Goal: Obtain resource: Download file/media

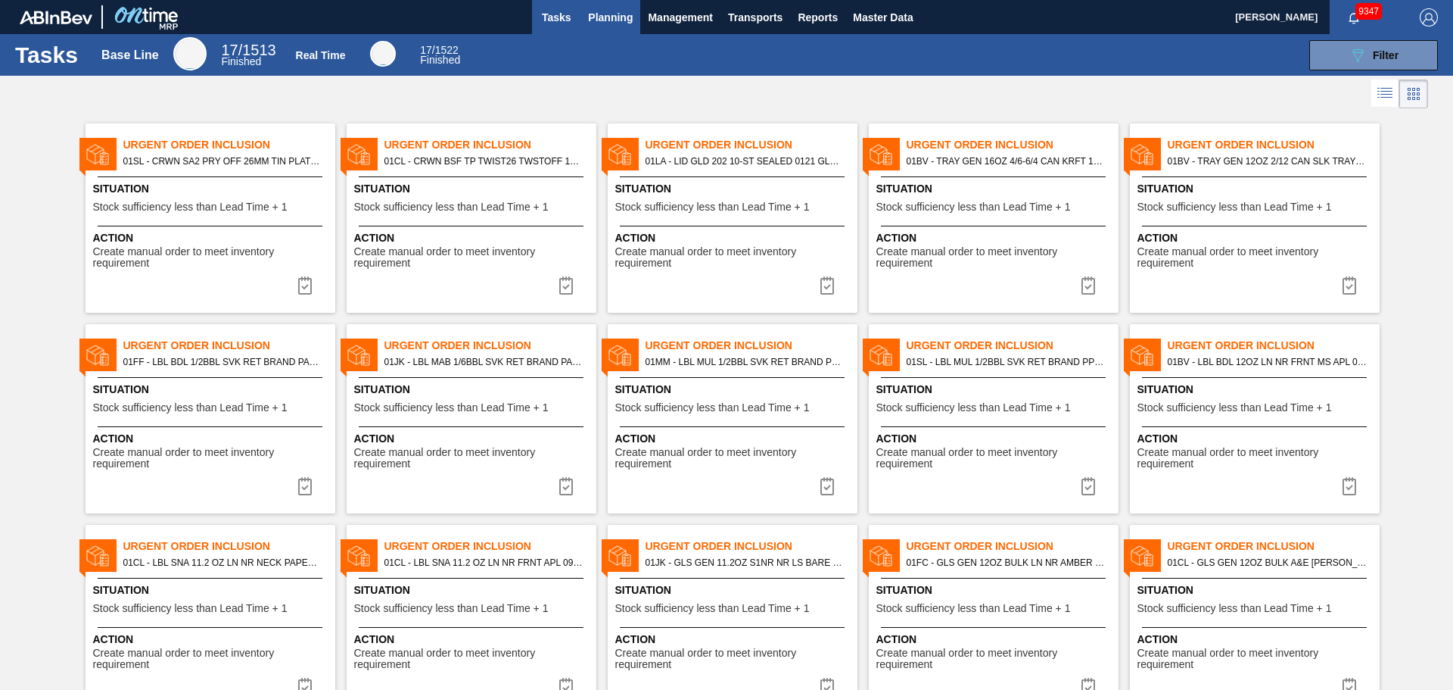
click at [607, 22] on span "Planning" at bounding box center [610, 17] width 45 height 18
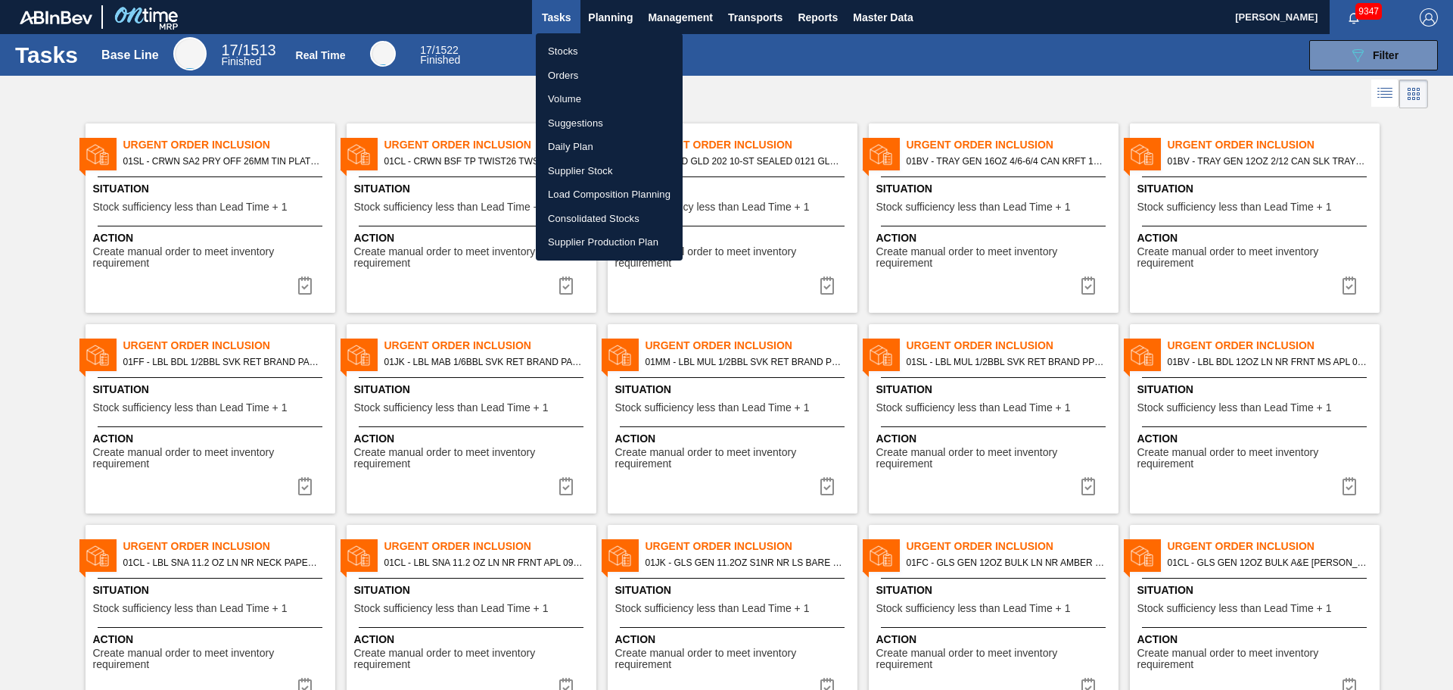
click at [566, 45] on li "Stocks" at bounding box center [609, 51] width 147 height 24
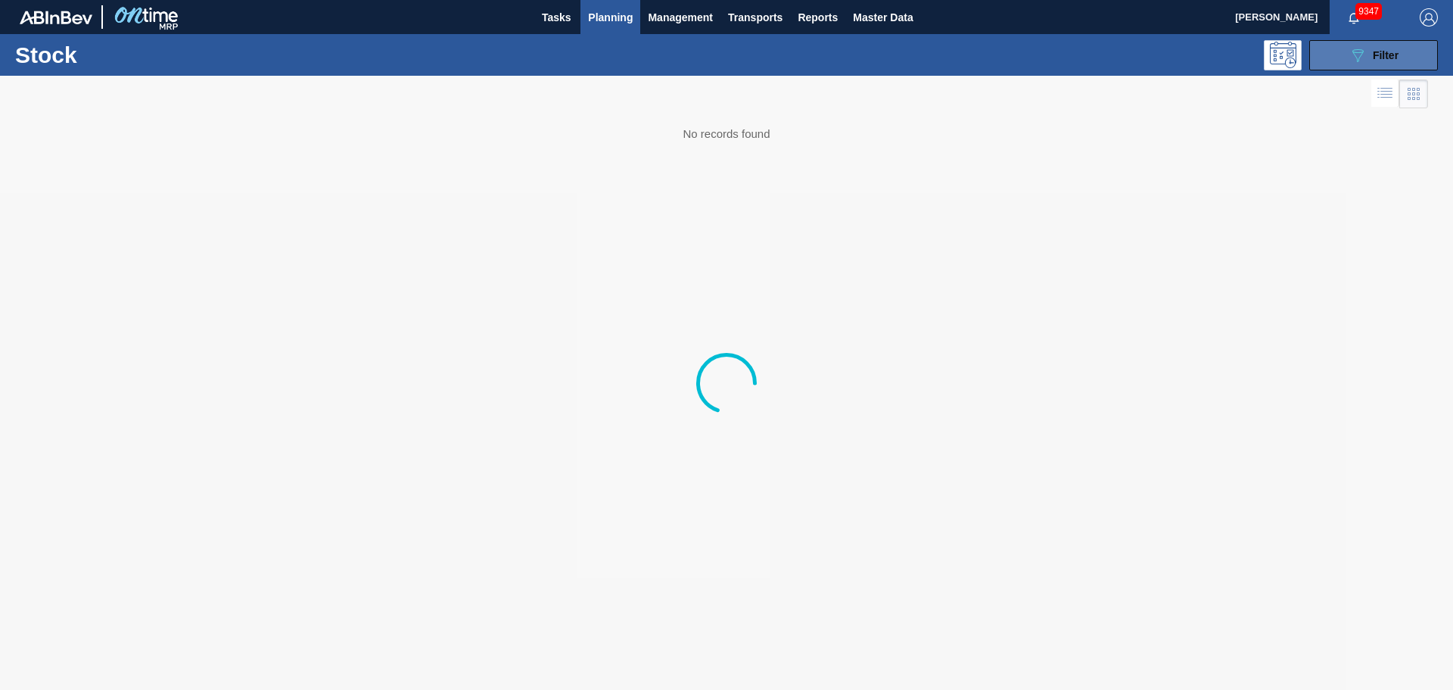
click at [1372, 56] on div "089F7B8B-B2A5-4AFE-B5C0-19BA573D28AC Filter" at bounding box center [1374, 55] width 50 height 18
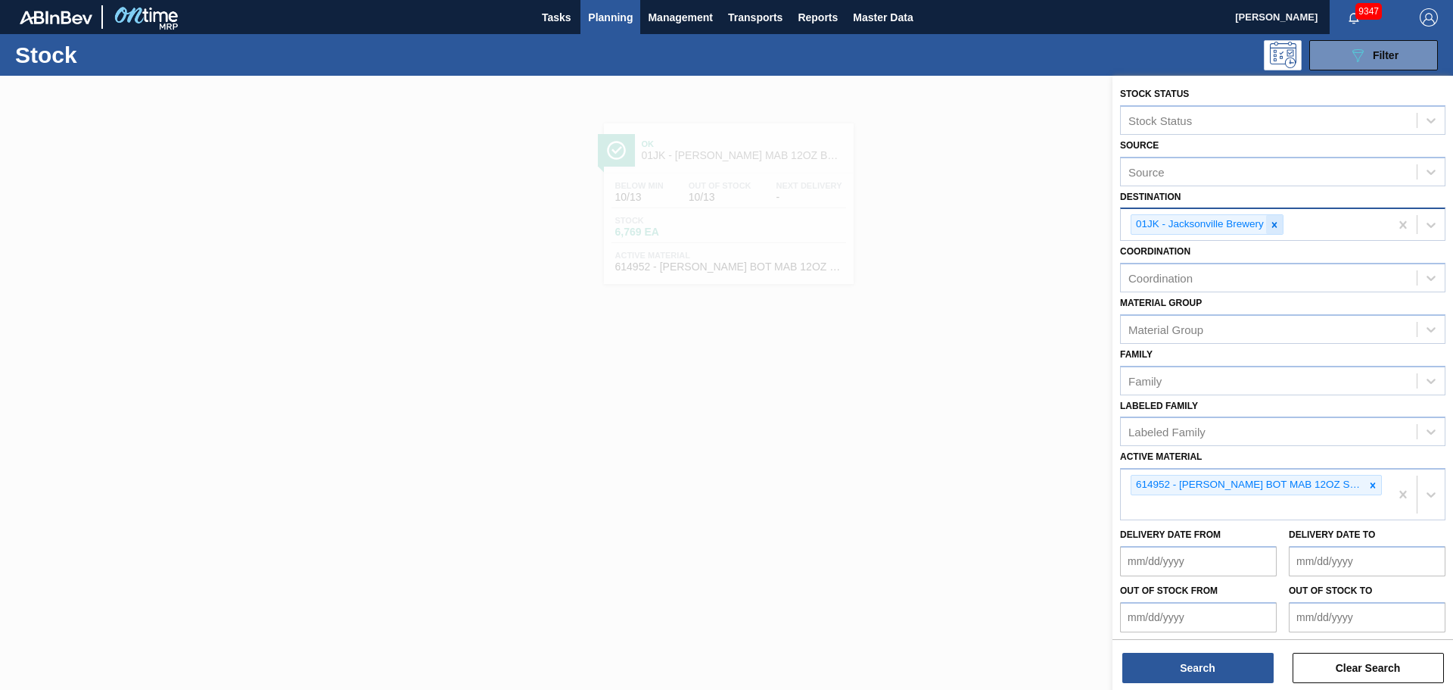
click at [1275, 224] on icon at bounding box center [1275, 224] width 5 height 5
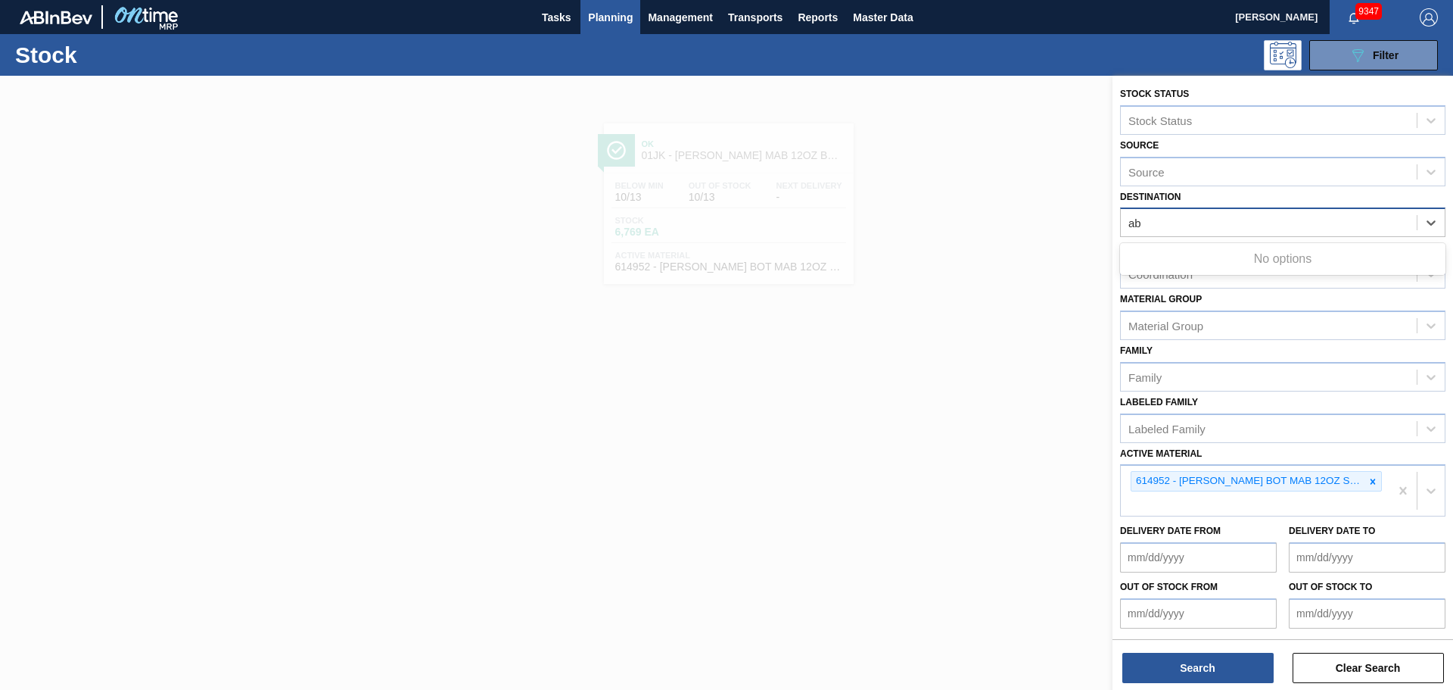
type input "a"
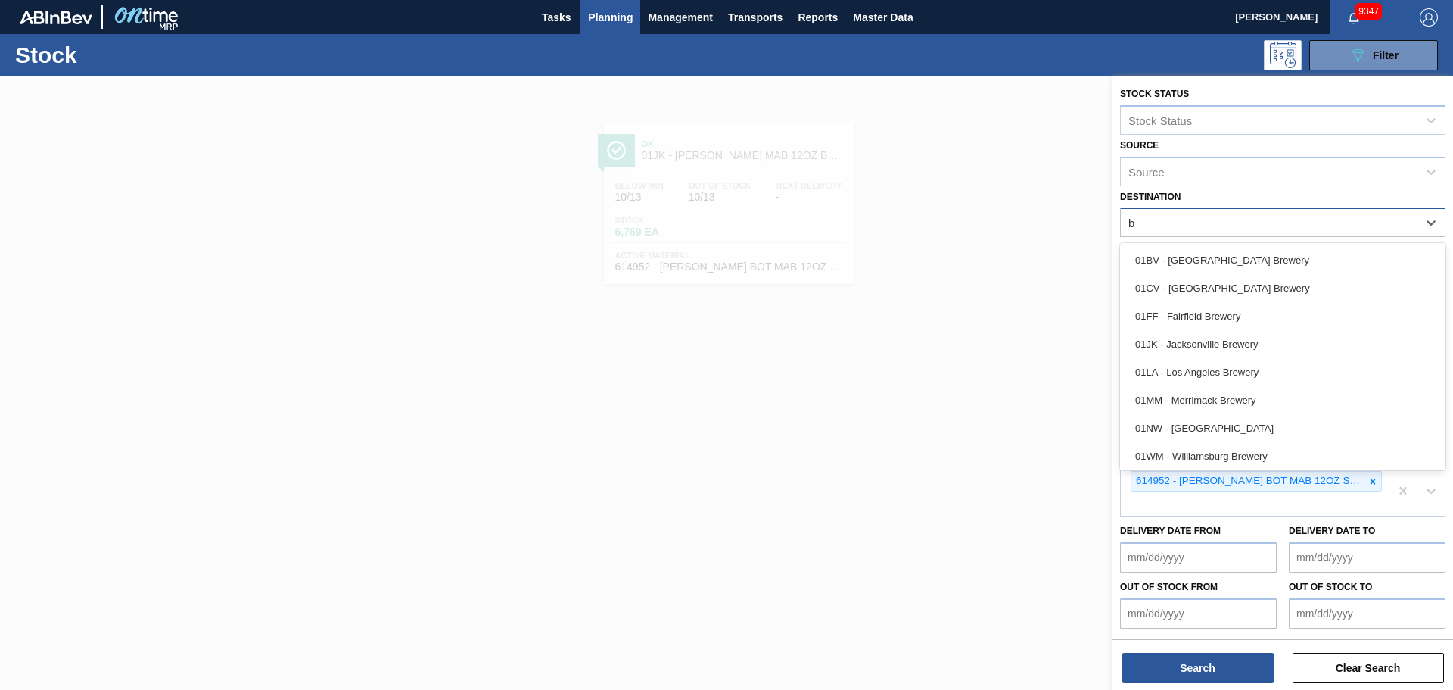
type input "ba"
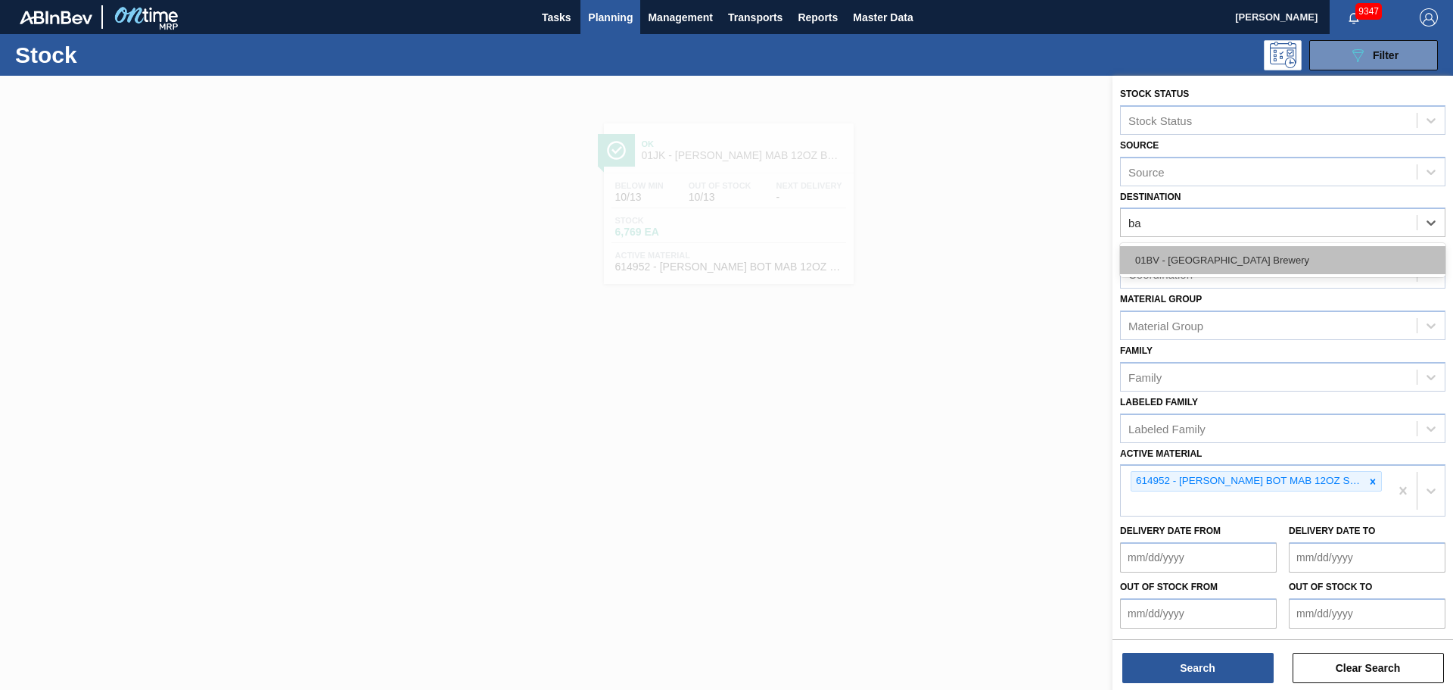
click at [1251, 257] on div "01BV - [GEOGRAPHIC_DATA] Brewery" at bounding box center [1283, 260] width 326 height 28
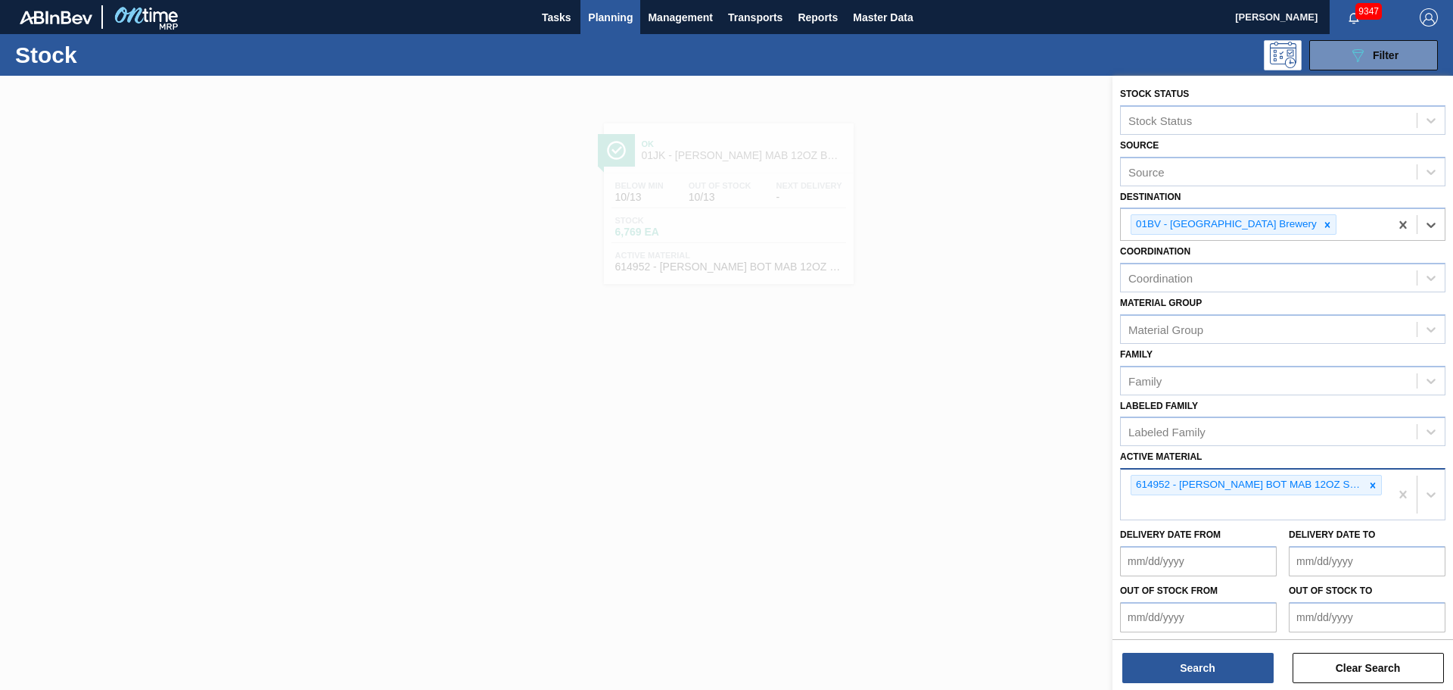
click at [1373, 491] on div at bounding box center [1373, 484] width 17 height 19
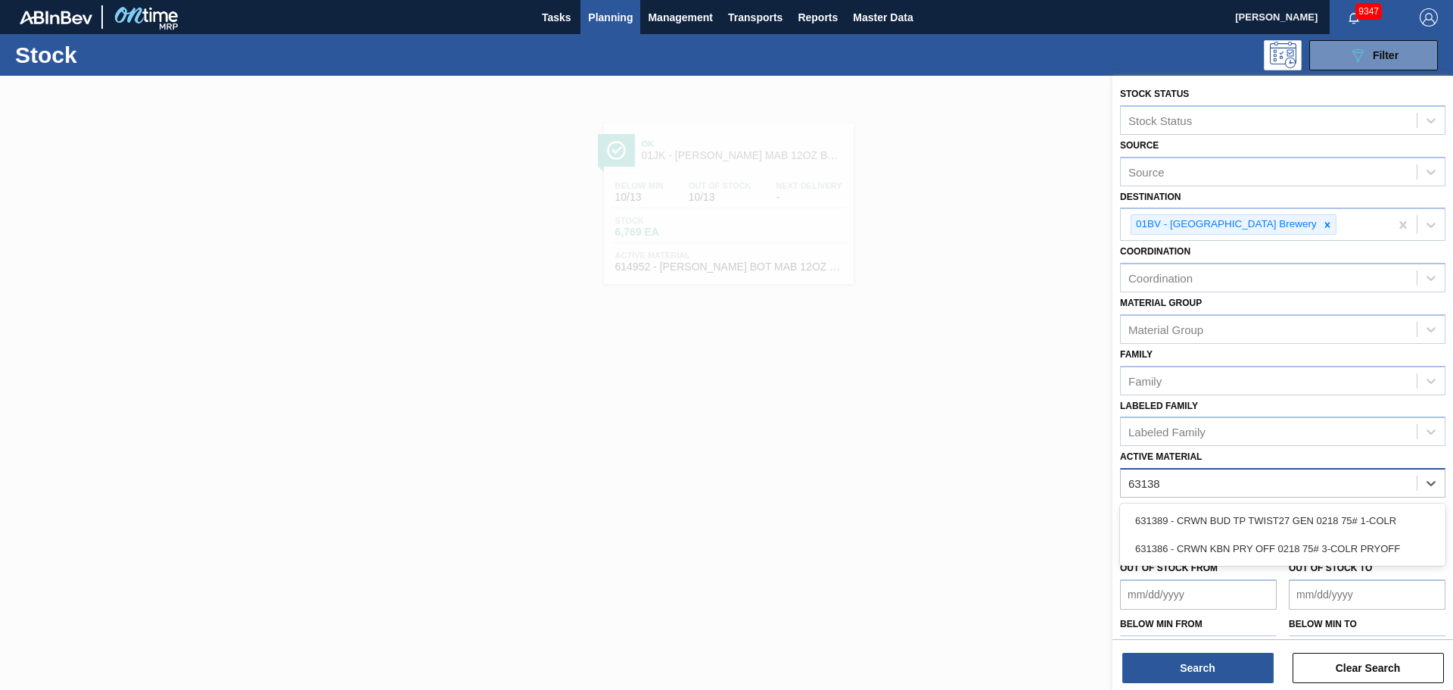
type Material "631389"
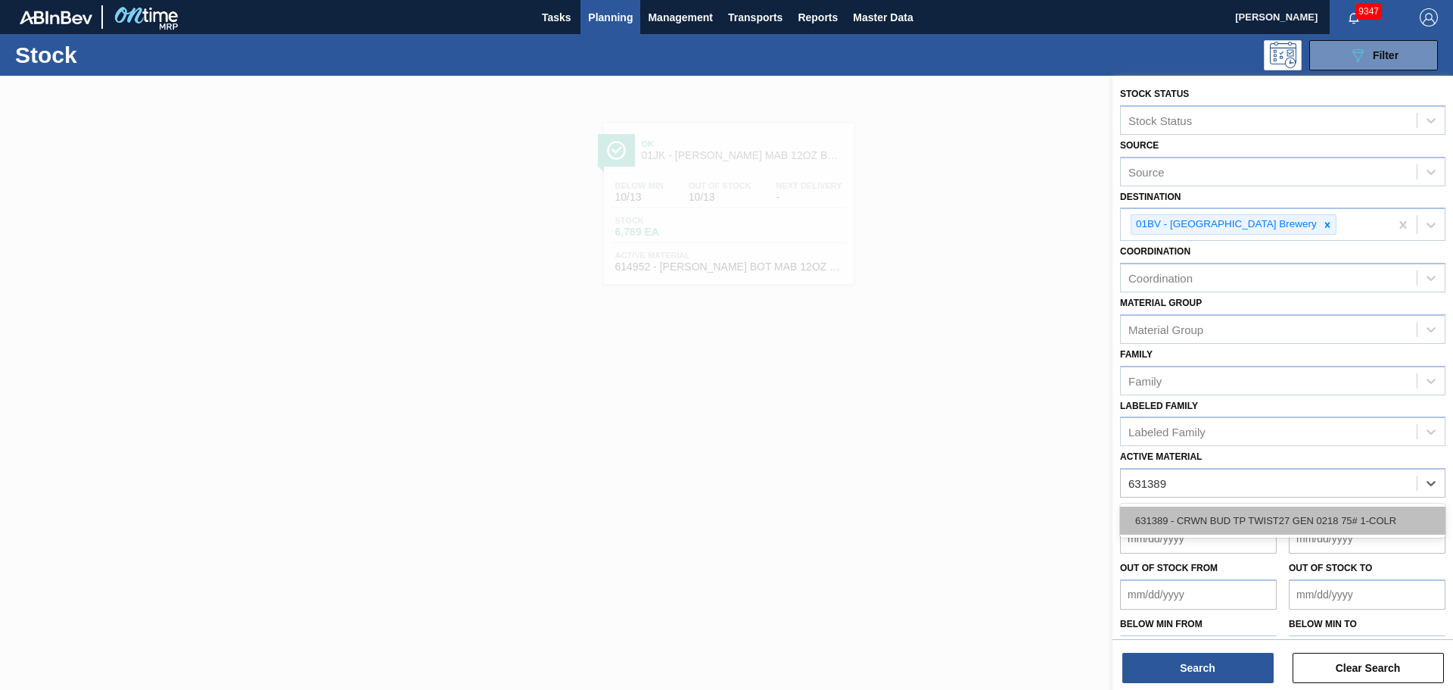
click at [1321, 513] on div "631389 - CRWN BUD TP TWIST27 GEN 0218 75# 1-COLR" at bounding box center [1283, 520] width 326 height 28
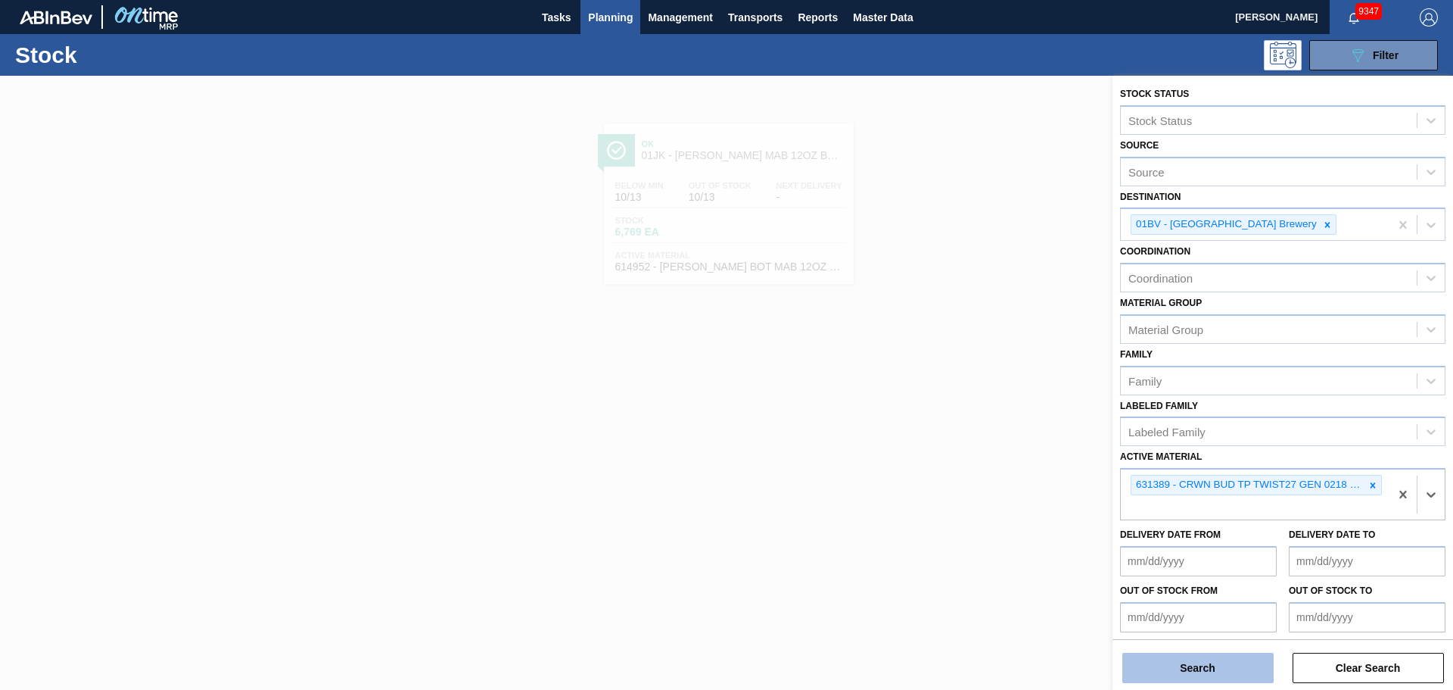
click at [1219, 679] on button "Search" at bounding box center [1198, 668] width 151 height 30
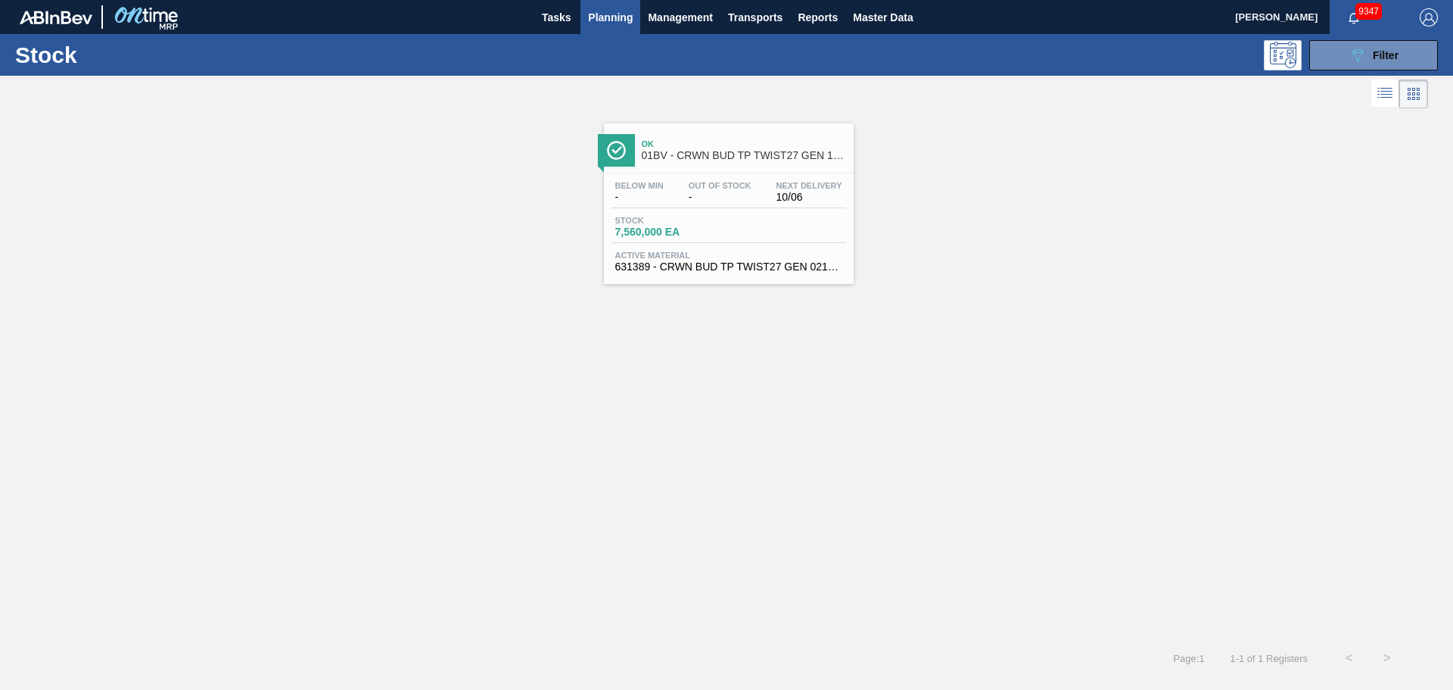
click at [703, 197] on span "-" at bounding box center [720, 197] width 63 height 11
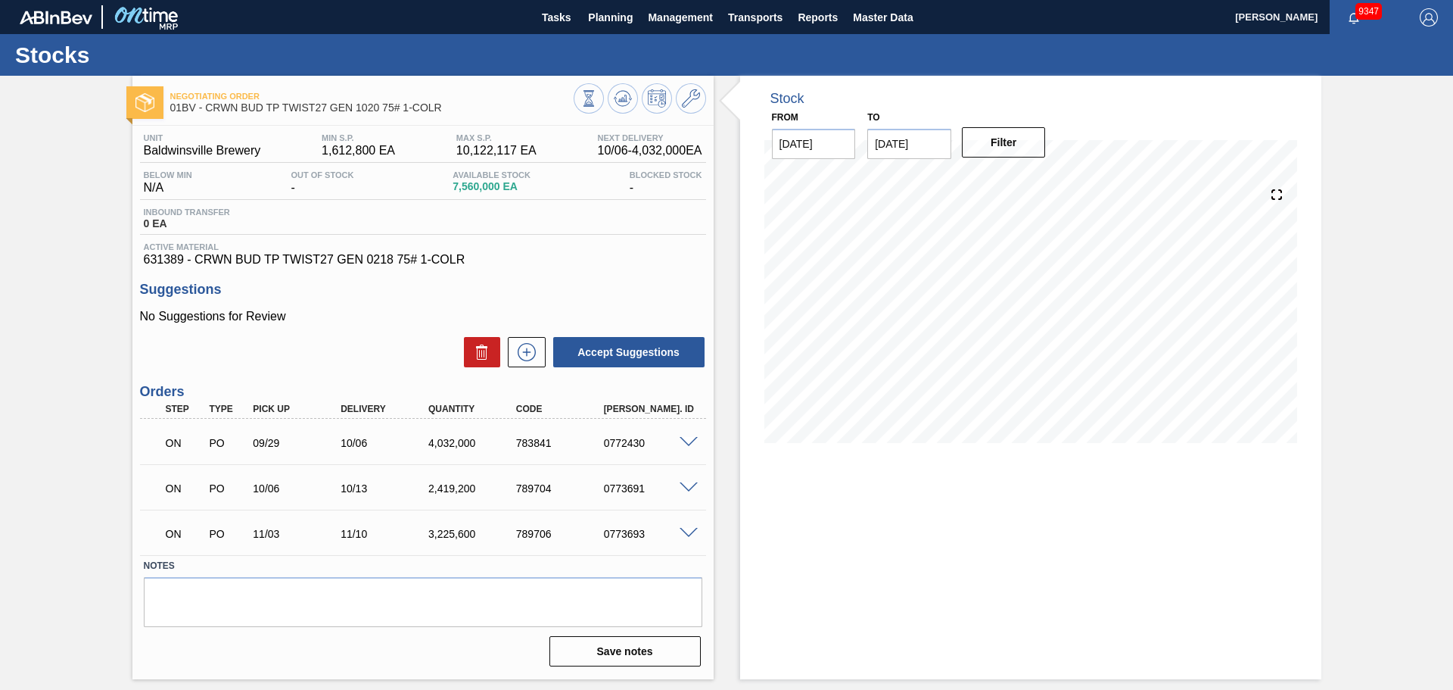
click at [940, 135] on input "[DATE]" at bounding box center [910, 144] width 84 height 30
click at [942, 319] on div "28" at bounding box center [934, 326] width 20 height 20
type input "[DATE]"
click at [1009, 139] on button "Filter" at bounding box center [1004, 142] width 84 height 30
click at [632, 92] on button at bounding box center [623, 98] width 30 height 30
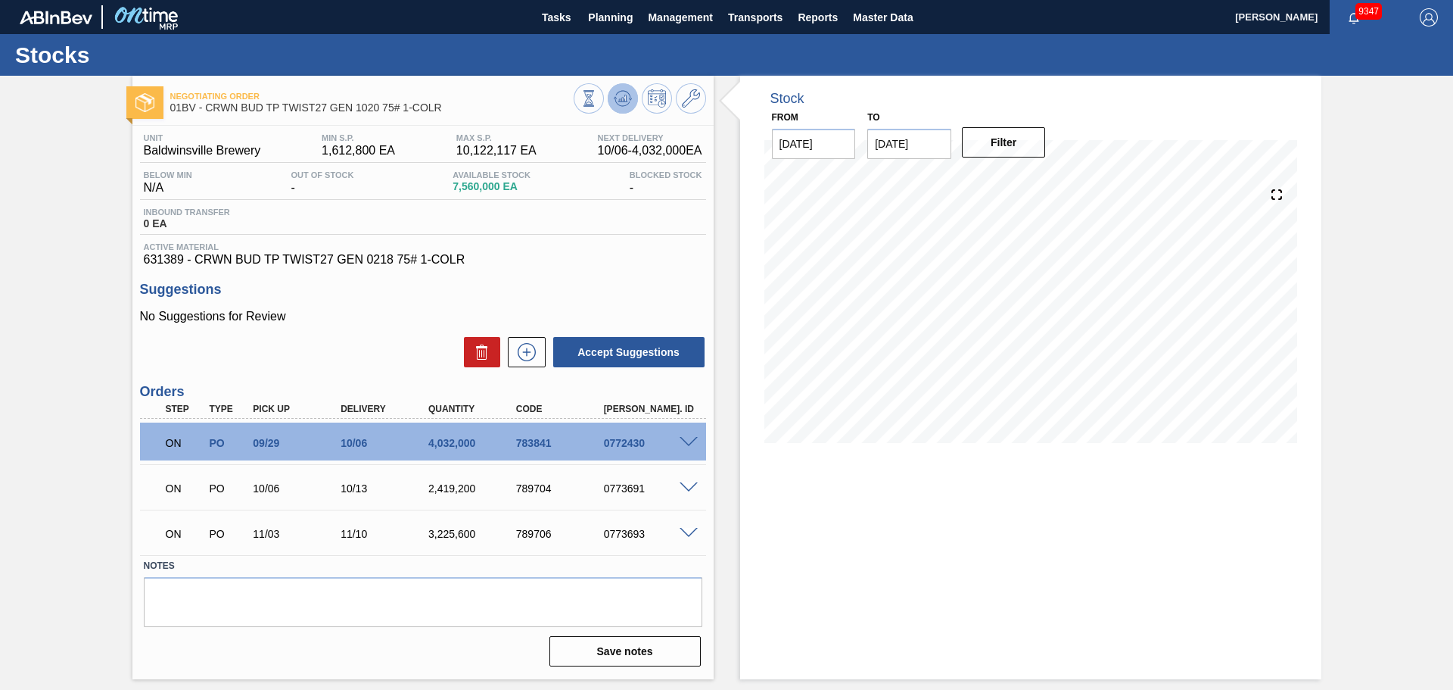
click at [624, 98] on icon at bounding box center [623, 98] width 18 height 18
click at [917, 25] on button "Master Data" at bounding box center [883, 17] width 75 height 34
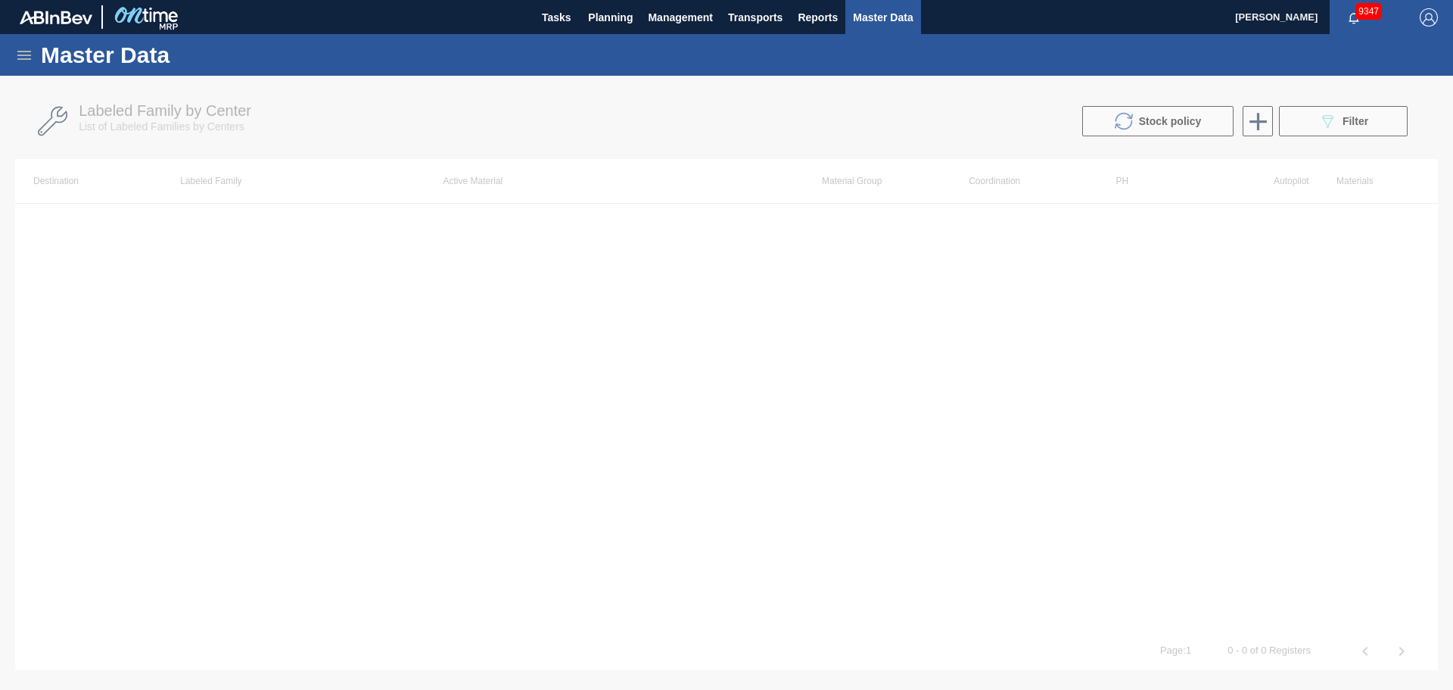
click at [34, 51] on div "Master Data" at bounding box center [726, 55] width 1453 height 42
click at [22, 64] on icon at bounding box center [24, 55] width 18 height 18
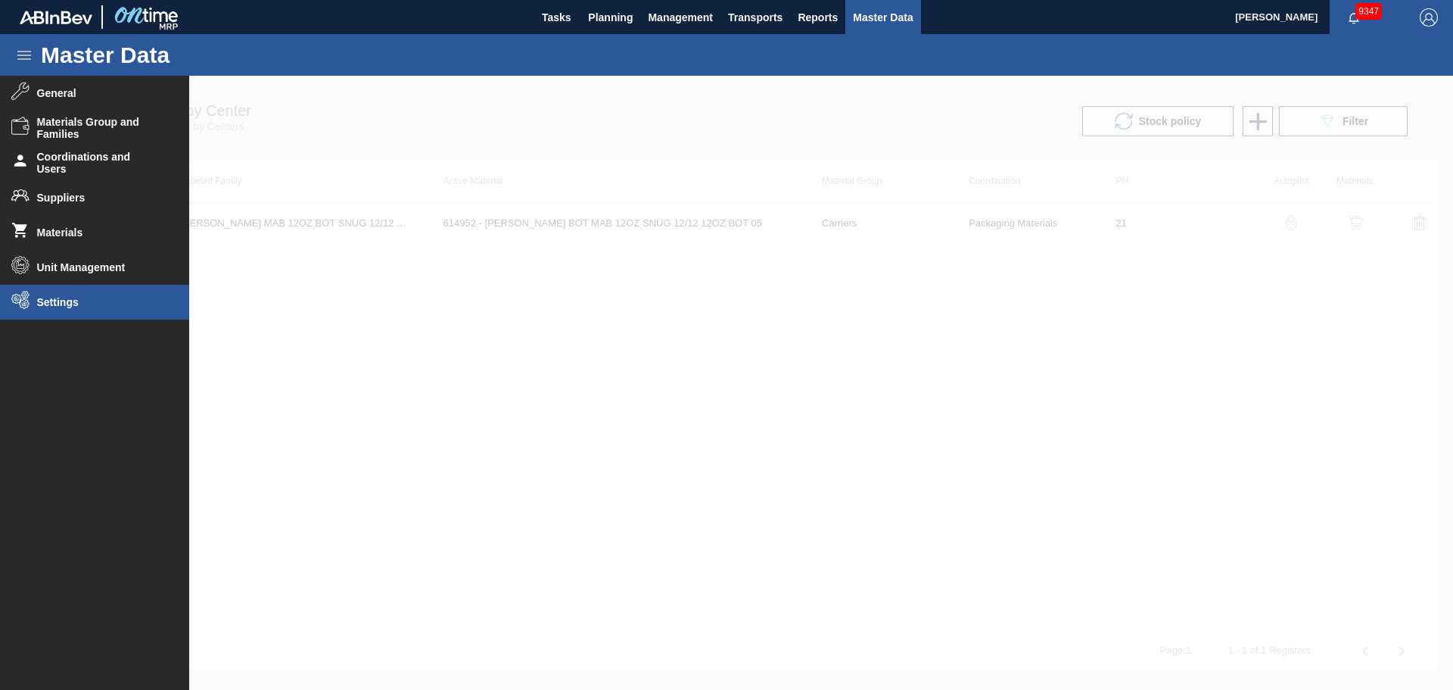
click at [66, 304] on span "Settings" at bounding box center [99, 302] width 125 height 12
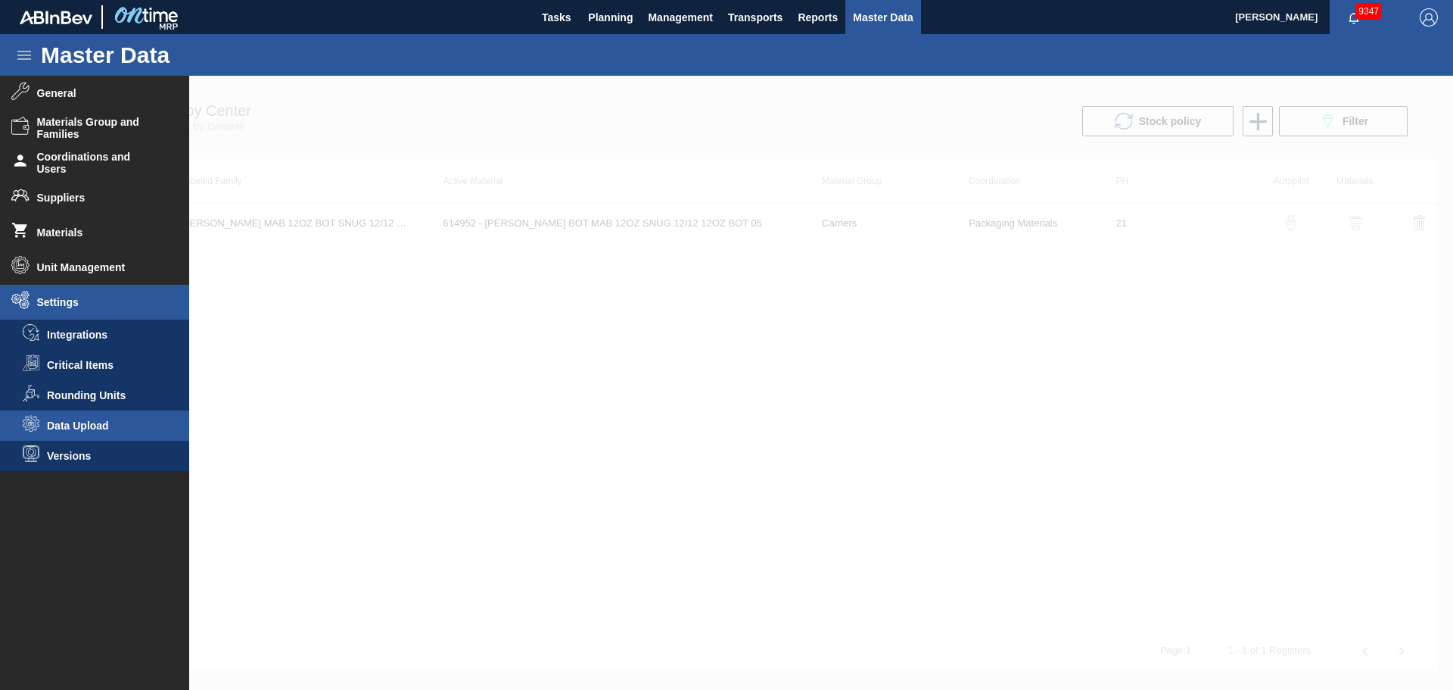
click at [86, 426] on span "Data Upload" at bounding box center [105, 425] width 117 height 12
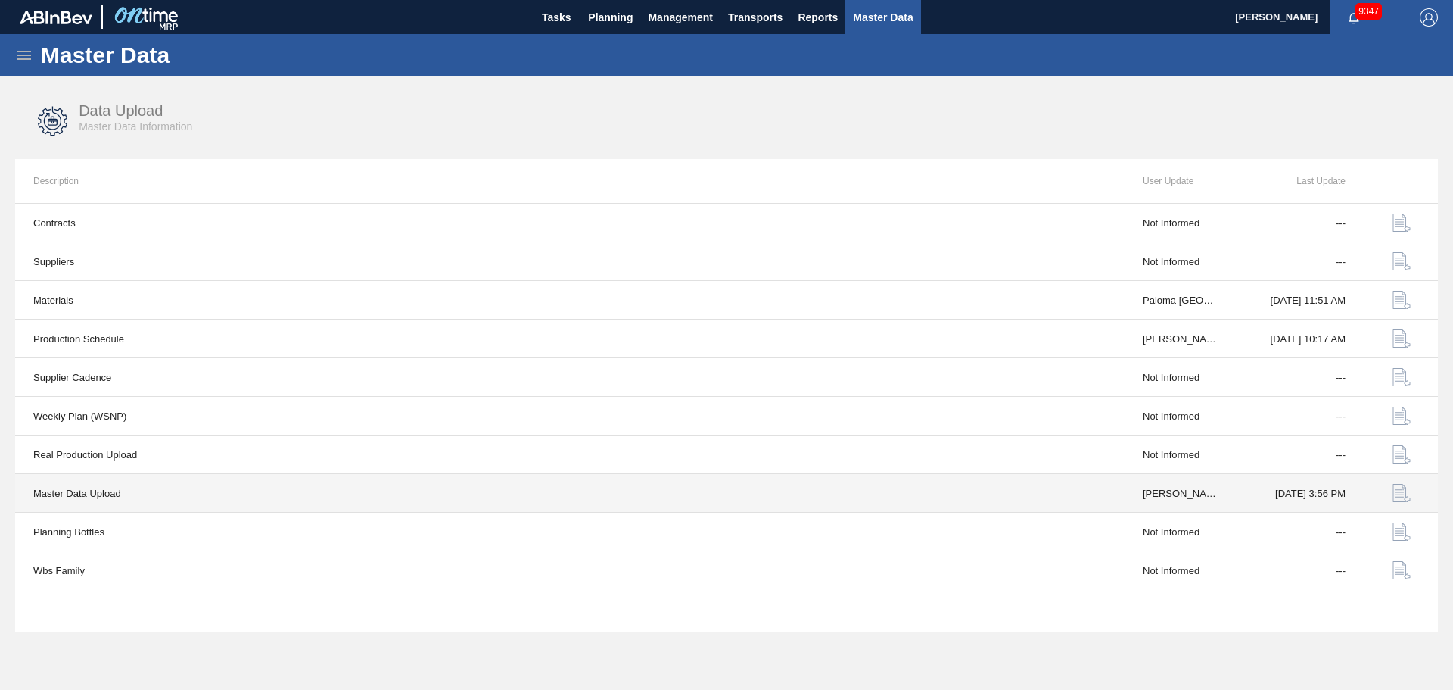
click at [1404, 500] on img "button" at bounding box center [1402, 493] width 18 height 18
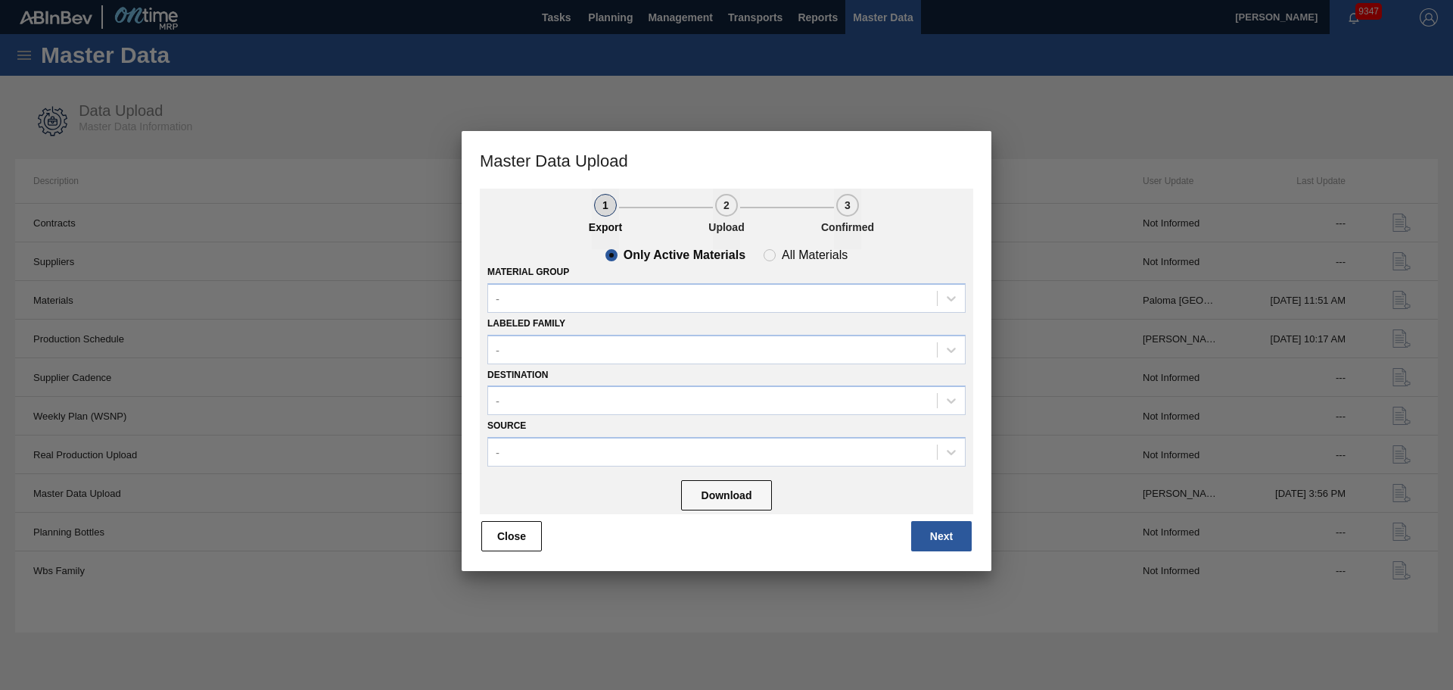
click at [684, 513] on div "Download" at bounding box center [727, 494] width 478 height 40
click at [743, 289] on div "-" at bounding box center [712, 298] width 449 height 22
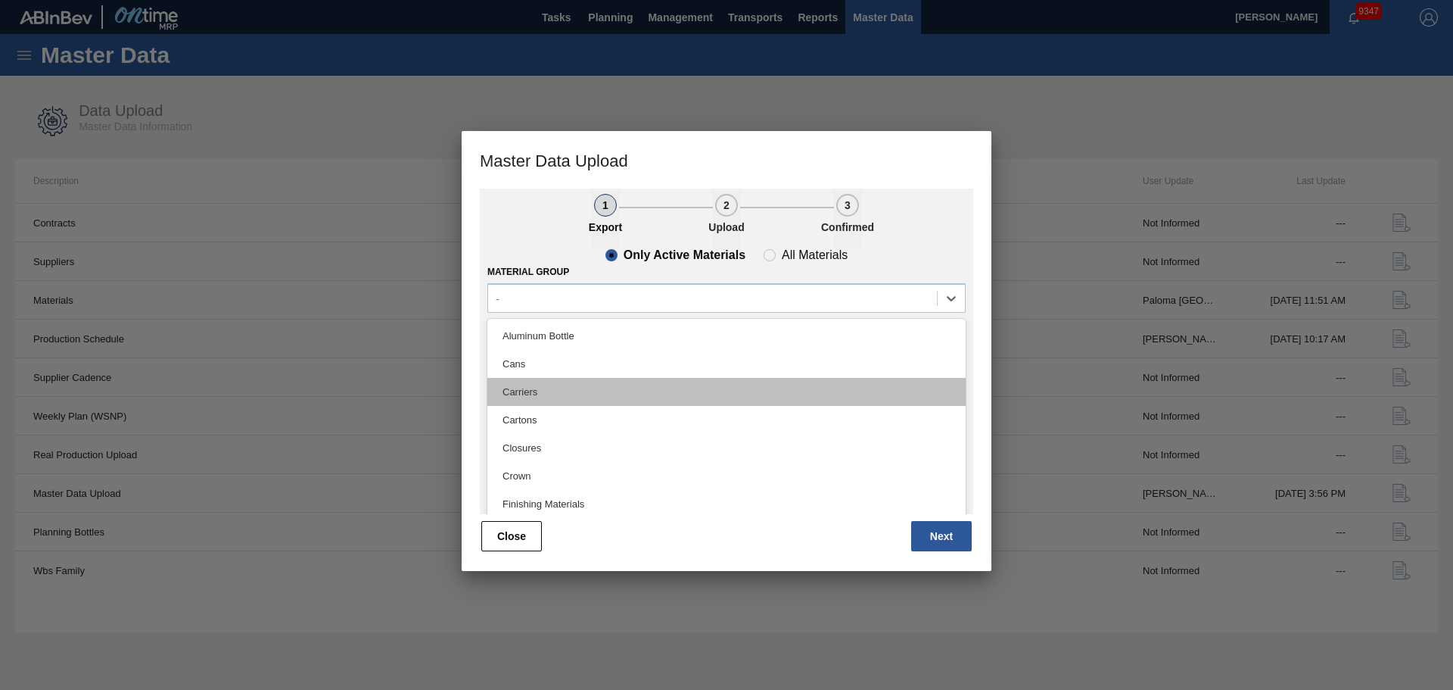
click at [542, 382] on div "Carriers" at bounding box center [727, 392] width 478 height 28
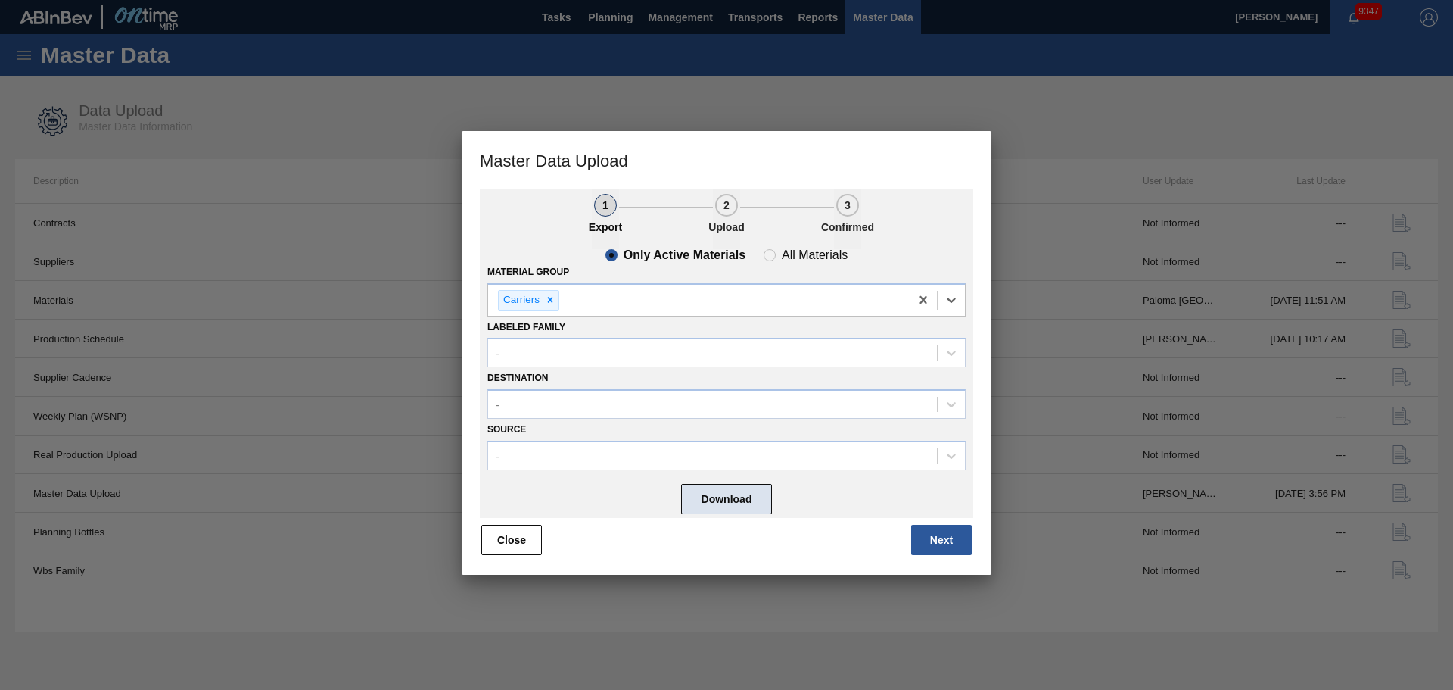
click at [723, 503] on button "Download" at bounding box center [726, 499] width 91 height 30
